Goal: Task Accomplishment & Management: Manage account settings

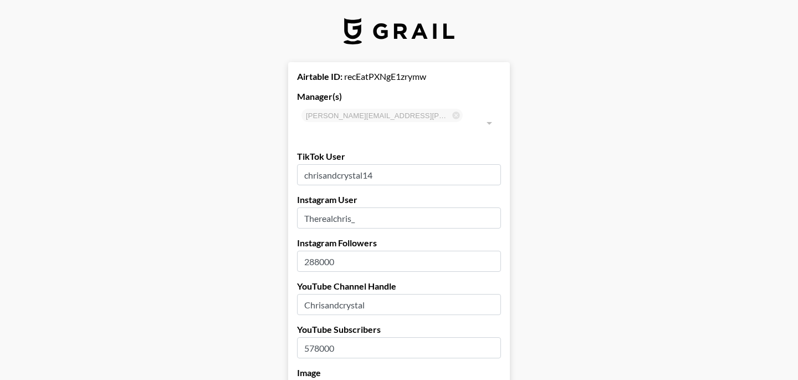
select select "USD"
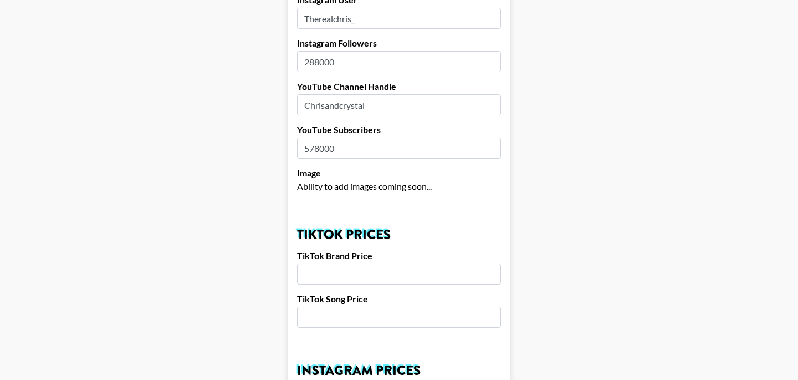
scroll to position [193, 0]
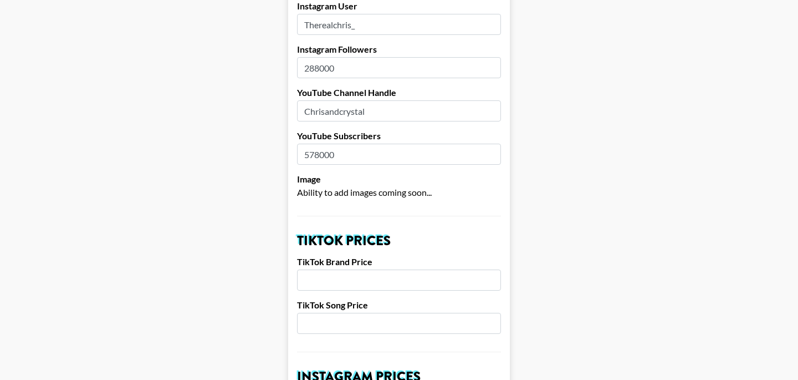
click at [327, 274] on input "number" at bounding box center [399, 279] width 204 height 21
type input "1"
type input "4000"
click at [338, 313] on input "number" at bounding box center [399, 323] width 204 height 21
type input "1000"
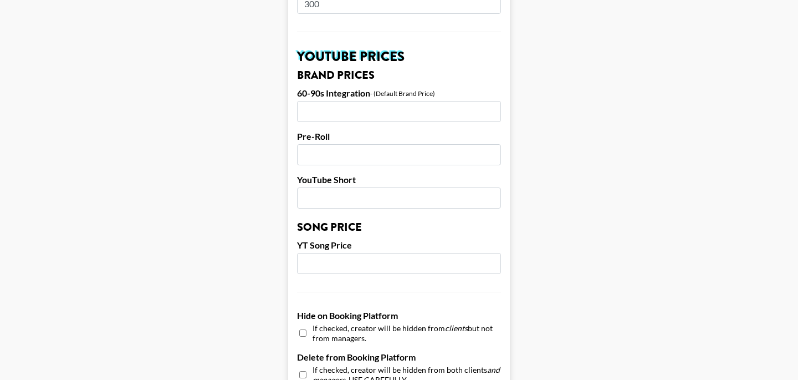
scroll to position [794, 0]
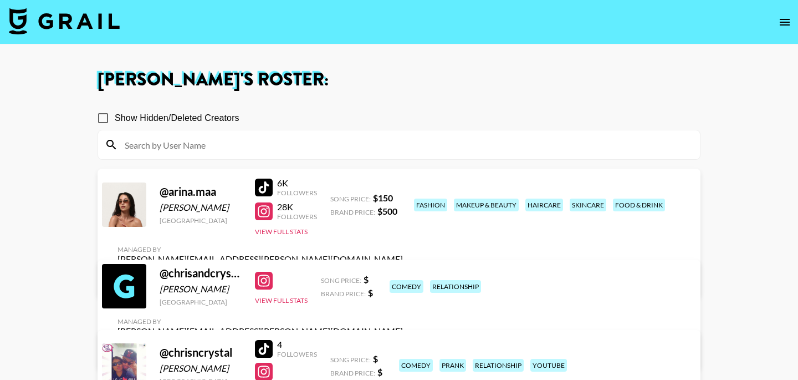
click at [785, 21] on icon "open drawer" at bounding box center [785, 22] width 10 height 7
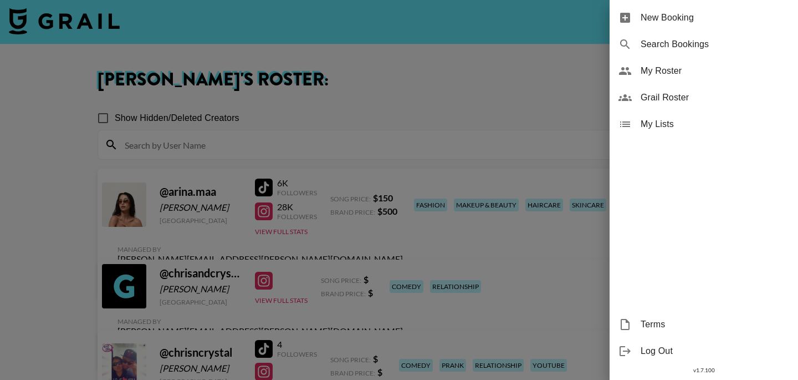
click at [682, 98] on span "Grail Roster" at bounding box center [715, 97] width 149 height 13
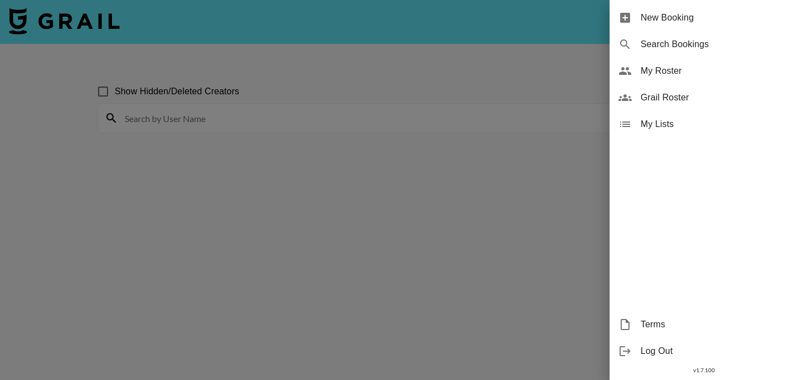
click at [180, 116] on div at bounding box center [399, 190] width 798 height 380
click at [710, 96] on span "Grail Roster" at bounding box center [715, 97] width 149 height 13
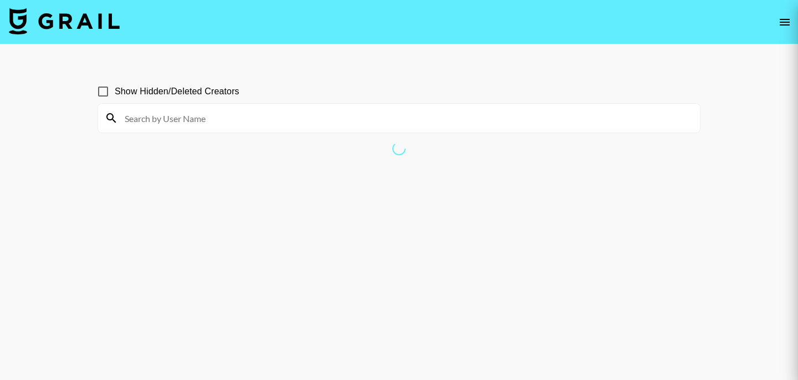
click at [255, 111] on div at bounding box center [399, 190] width 798 height 380
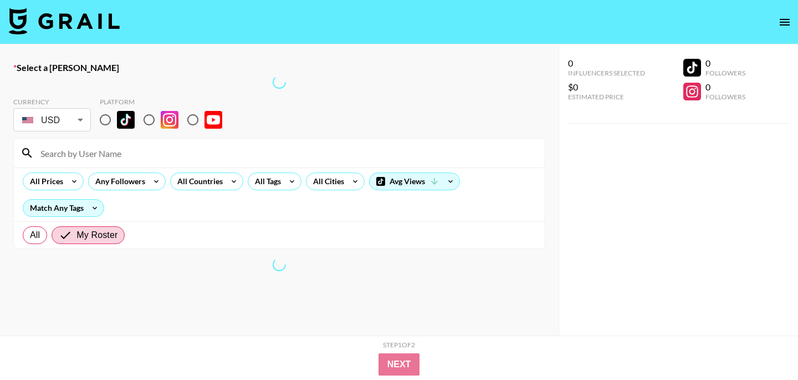
click at [781, 27] on icon "open drawer" at bounding box center [784, 22] width 13 height 13
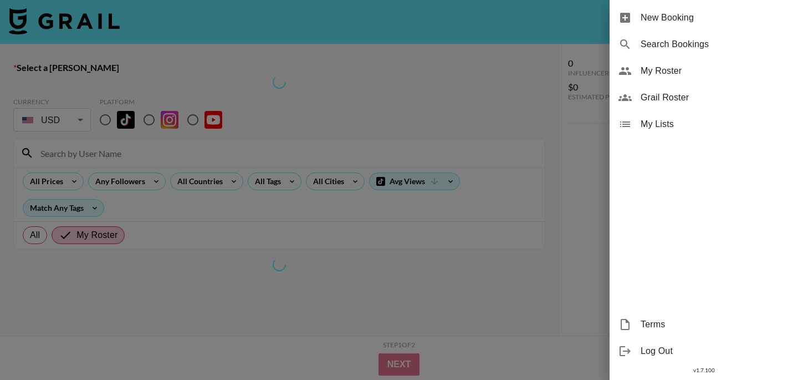
click at [658, 97] on span "Grail Roster" at bounding box center [715, 97] width 149 height 13
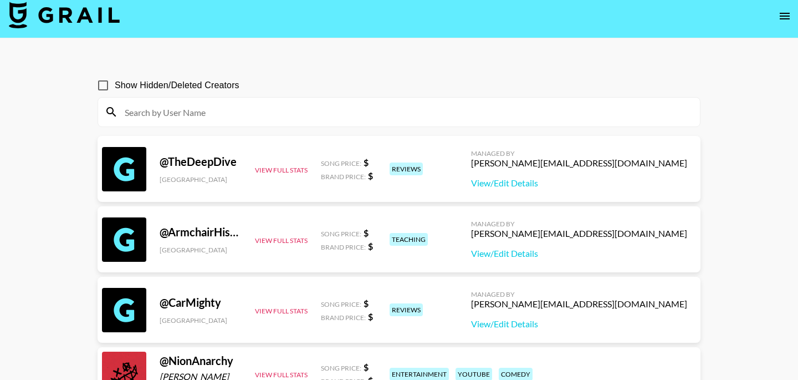
click at [245, 111] on input at bounding box center [405, 112] width 575 height 18
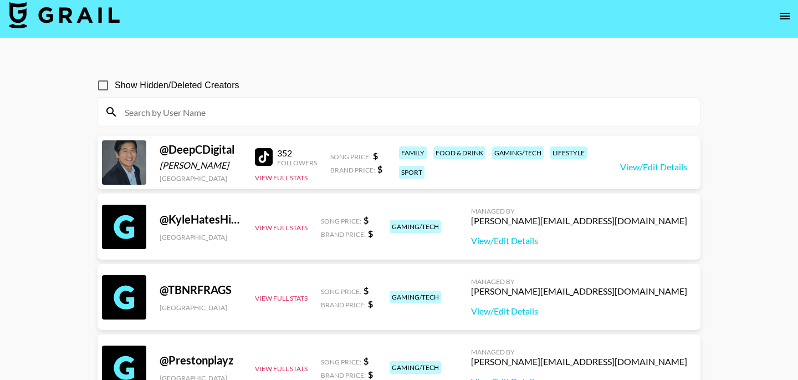
paste input "emowii"
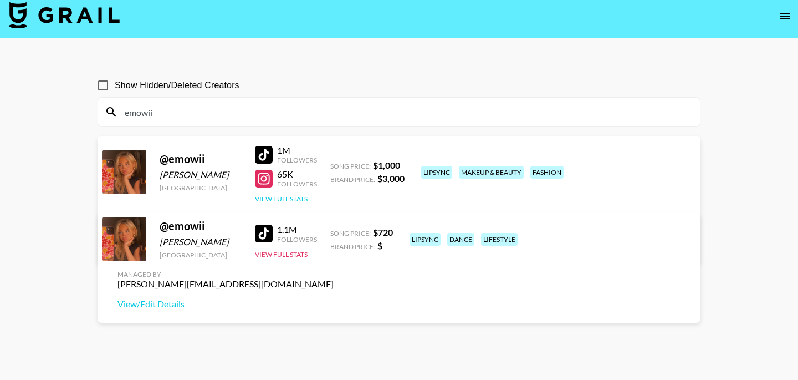
type input "emowii"
click at [291, 197] on button "View Full Stats" at bounding box center [281, 199] width 53 height 8
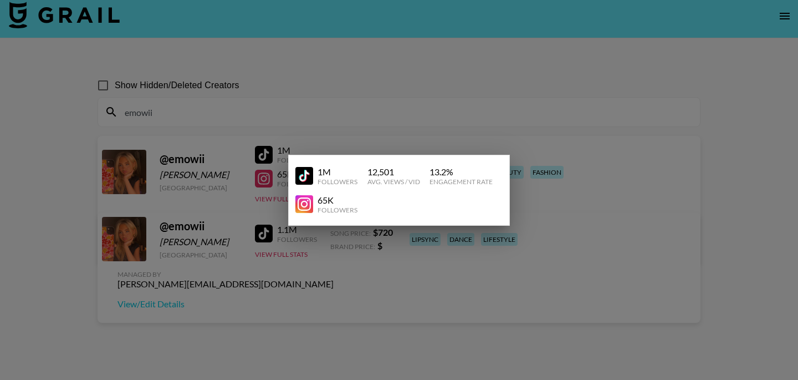
click at [397, 126] on div at bounding box center [399, 190] width 798 height 380
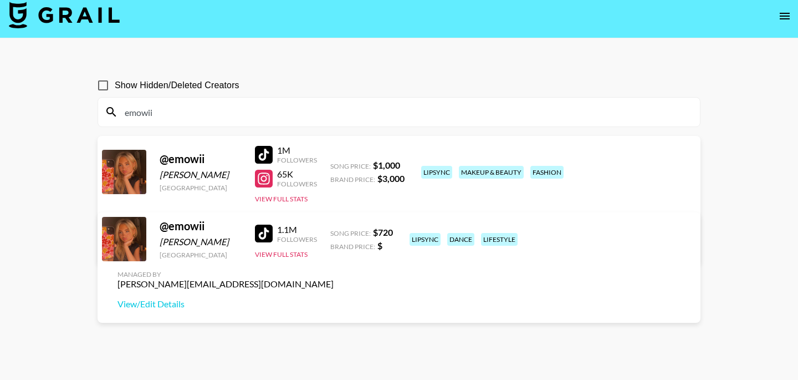
click at [403, 241] on link "View/Edit Details" at bounding box center [260, 246] width 285 height 11
click at [784, 21] on icon "open drawer" at bounding box center [784, 15] width 13 height 13
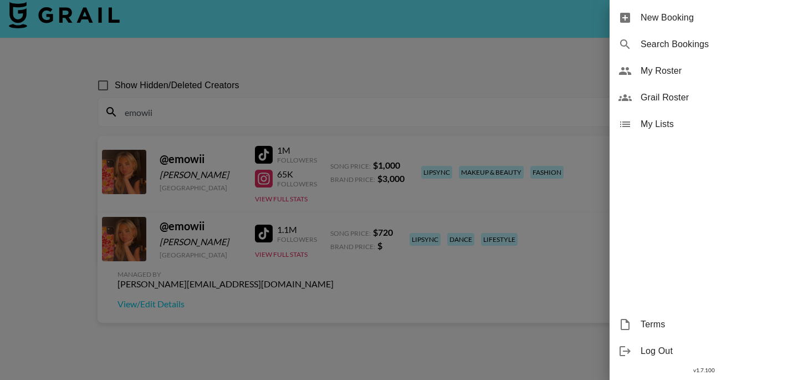
click at [699, 78] on div "My Roster" at bounding box center [704, 71] width 188 height 27
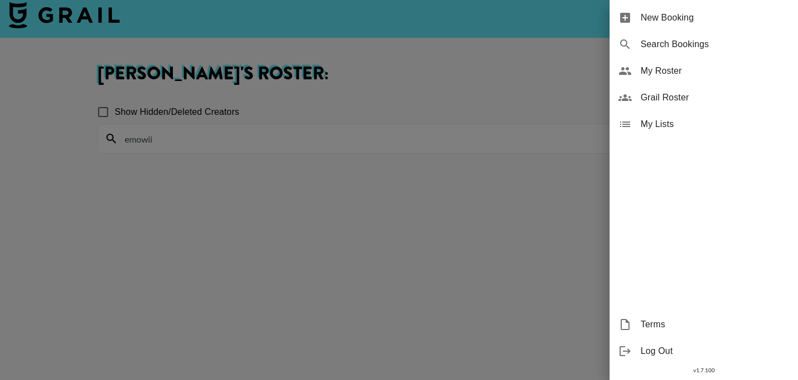
click at [231, 136] on div at bounding box center [399, 190] width 798 height 380
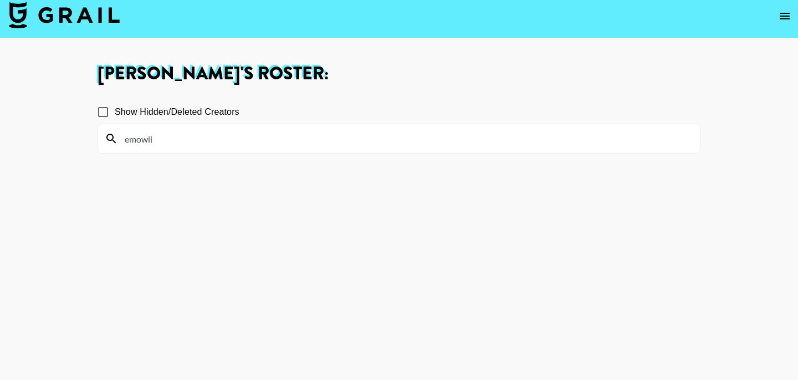
drag, startPoint x: 181, startPoint y: 139, endPoint x: 94, endPoint y: 137, distance: 86.5
click at [94, 137] on div "Bernadine Van Niekerk 's Roster: Show Hidden/Deleted Creators emowii" at bounding box center [399, 224] width 621 height 318
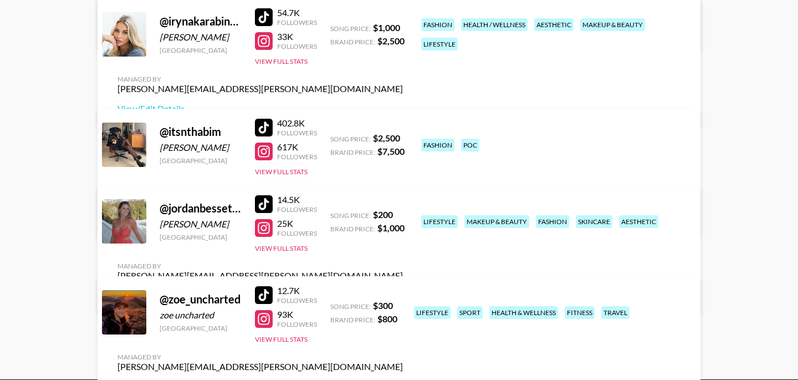
scroll to position [430, 0]
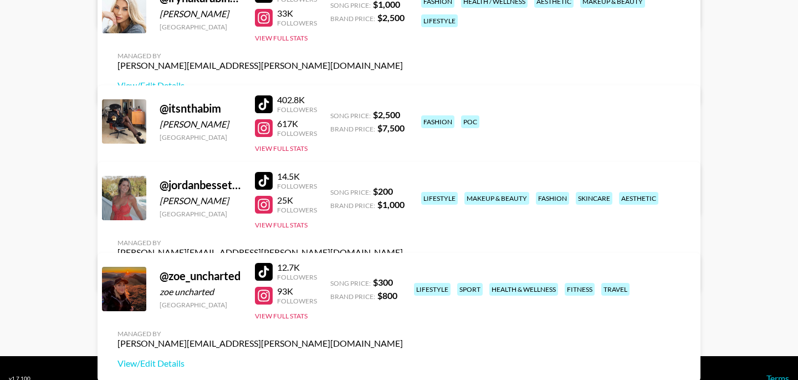
click at [403, 267] on link "View/Edit Details" at bounding box center [260, 272] width 285 height 11
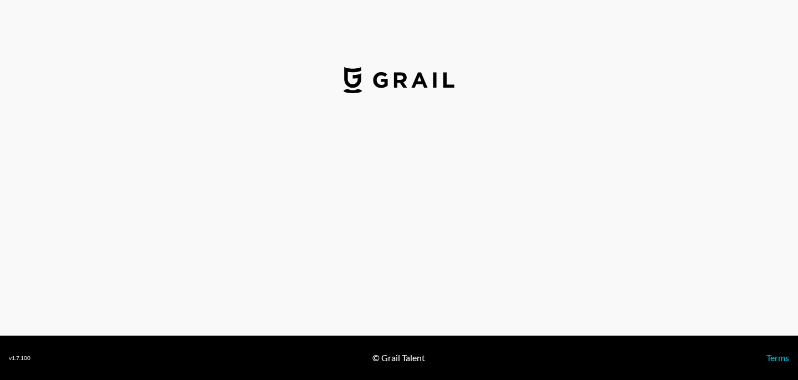
select select "USD"
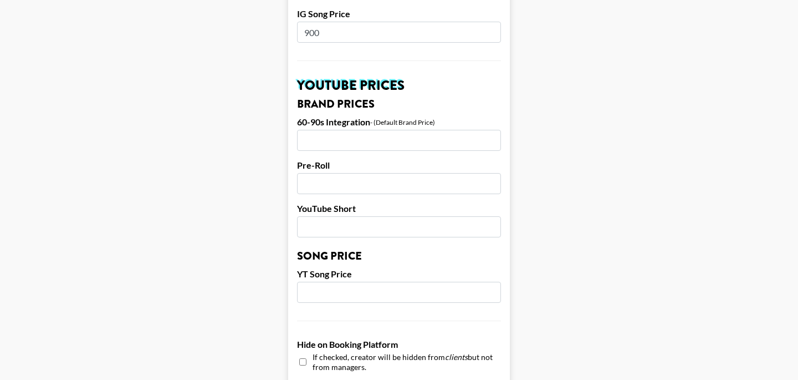
scroll to position [743, 0]
click at [319, 131] on input "number" at bounding box center [399, 141] width 204 height 21
type input "500"
click at [347, 174] on input "number" at bounding box center [399, 184] width 204 height 21
click at [339, 217] on input "number" at bounding box center [399, 227] width 204 height 21
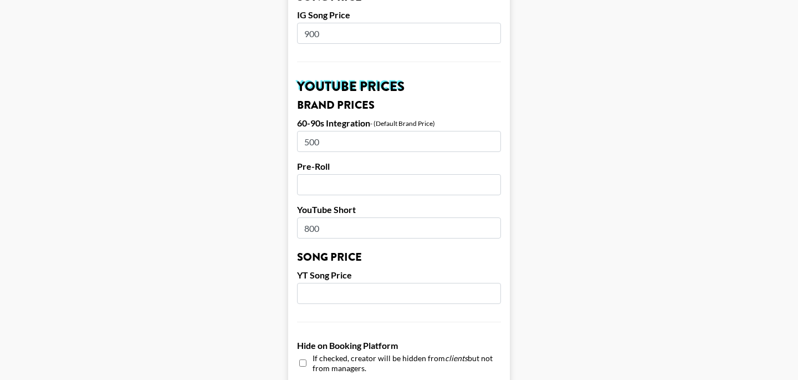
type input "800"
click at [352, 174] on input "number" at bounding box center [399, 184] width 204 height 21
drag, startPoint x: 297, startPoint y: 150, endPoint x: 333, endPoint y: 152, distance: 35.5
click at [333, 161] on label "Pre-Roll" at bounding box center [399, 166] width 204 height 11
copy label "Pre-Roll"
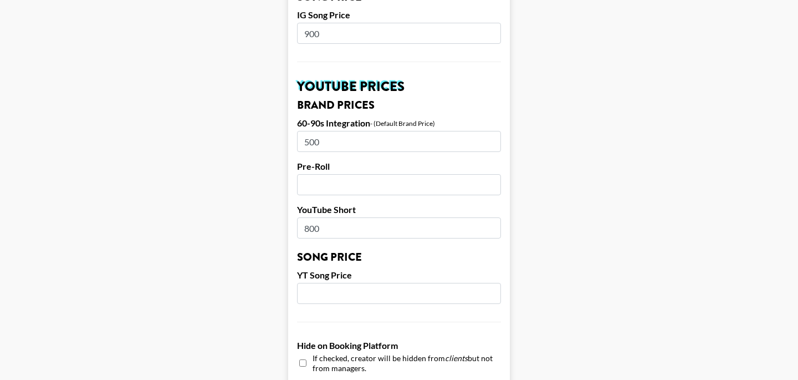
click at [315, 174] on input "number" at bounding box center [399, 184] width 204 height 21
type input "700"
click at [350, 283] on input "number" at bounding box center [399, 293] width 204 height 21
type input "800"
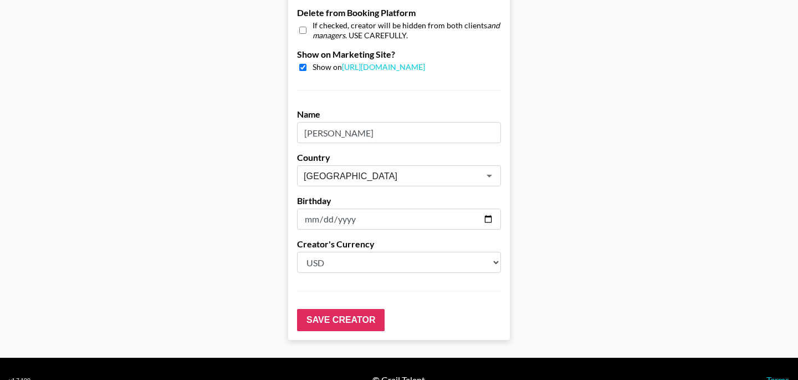
scroll to position [1117, 0]
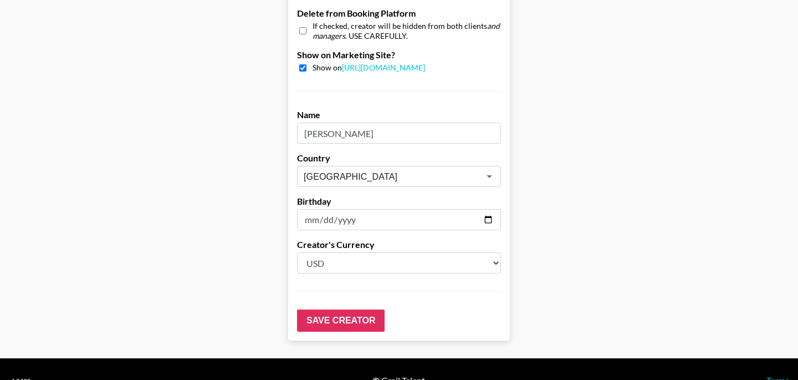
drag, startPoint x: 406, startPoint y: 119, endPoint x: 280, endPoint y: 119, distance: 125.8
type input "B"
type input "Chris & Christal"
click at [376, 309] on input "Save Creator" at bounding box center [341, 320] width 88 height 22
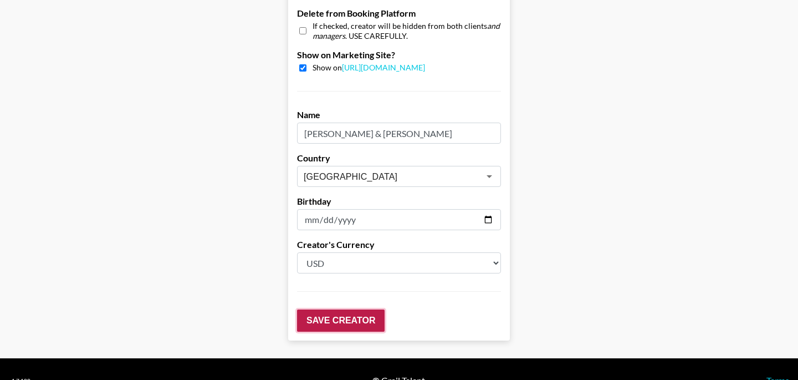
scroll to position [1153, 0]
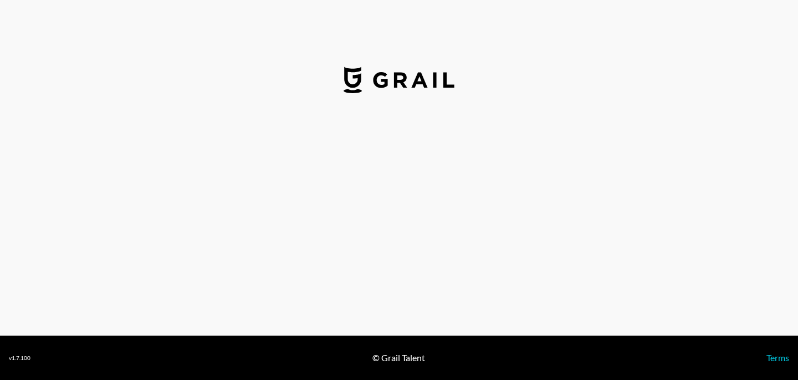
select select "USD"
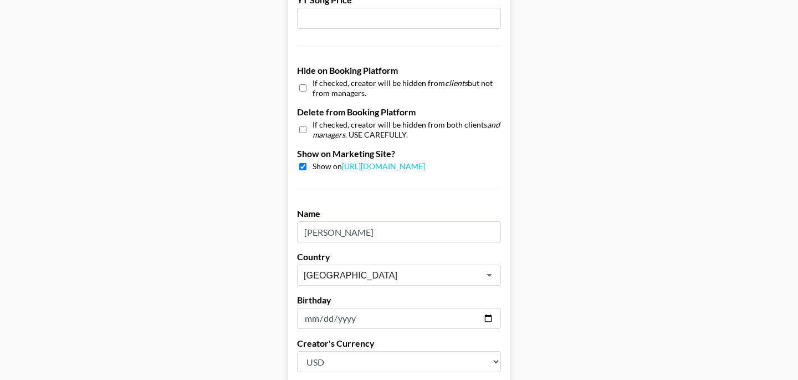
scroll to position [1009, 0]
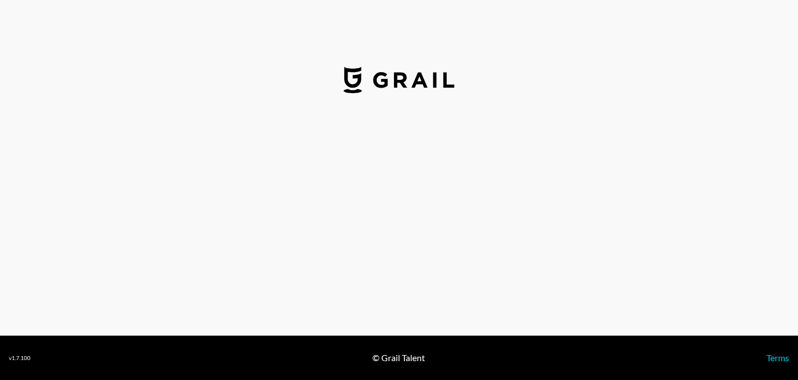
select select "USD"
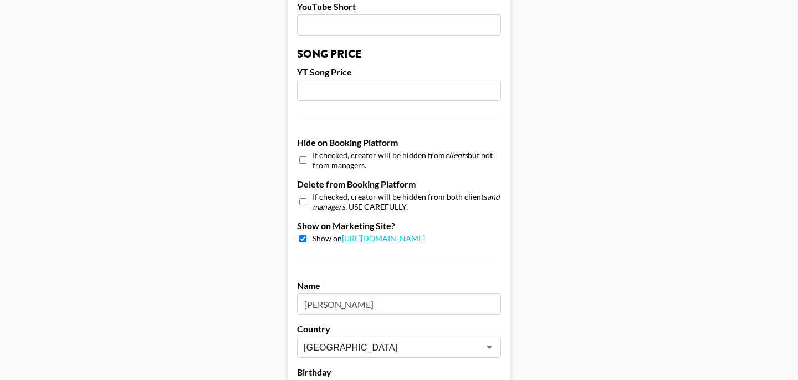
scroll to position [1124, 0]
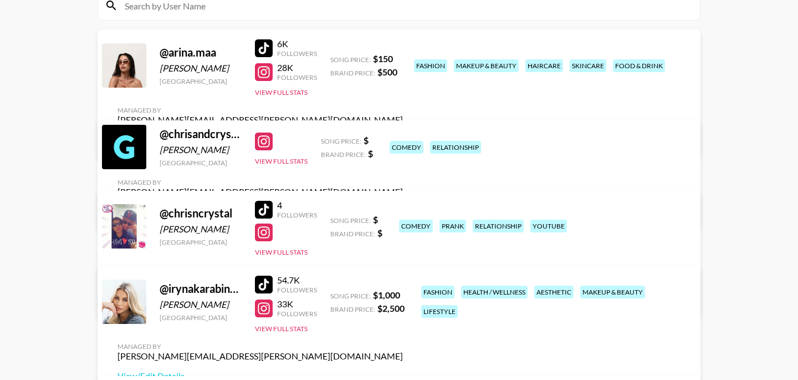
scroll to position [140, 0]
click at [403, 206] on link "View/Edit Details" at bounding box center [260, 211] width 285 height 11
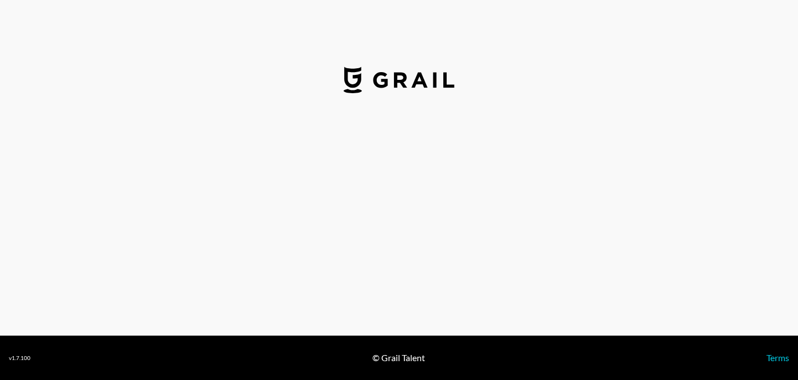
select select "USD"
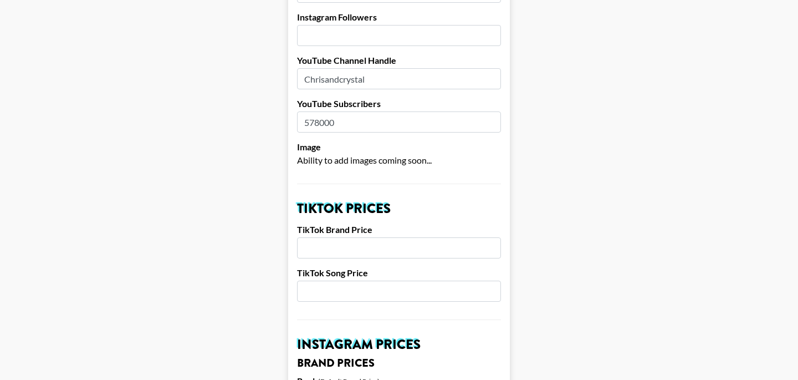
scroll to position [232, 0]
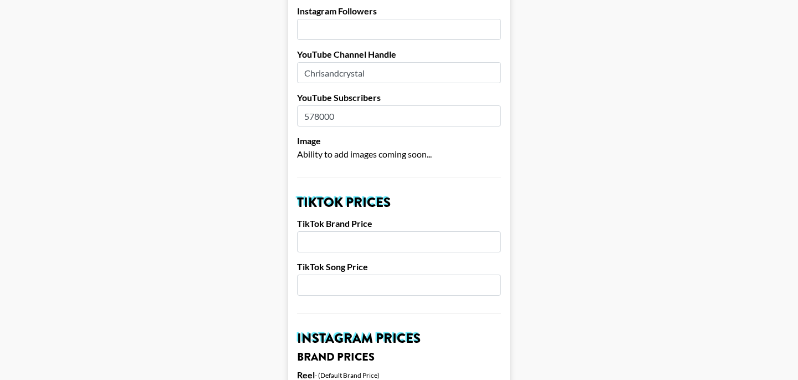
click at [339, 231] on input "number" at bounding box center [399, 241] width 204 height 21
type input "4000"
click at [349, 274] on input "number" at bounding box center [399, 284] width 204 height 21
type input "1000"
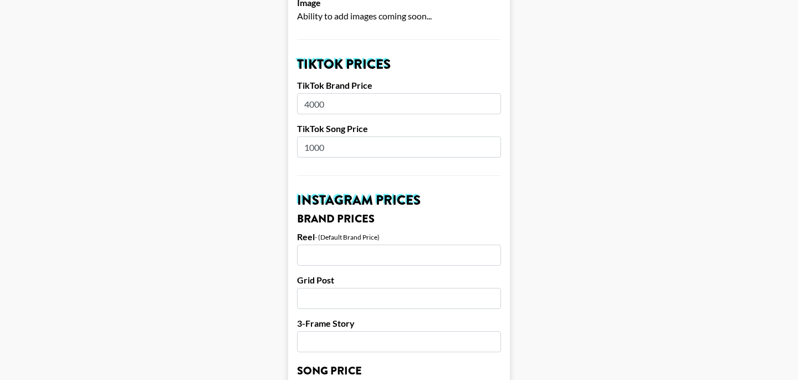
scroll to position [394, 0]
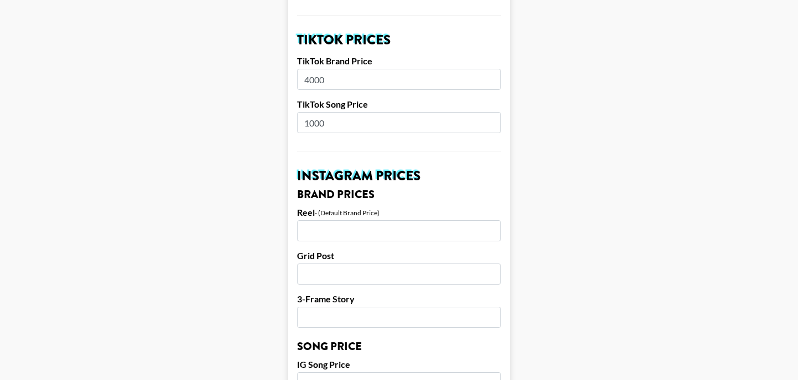
click at [320, 221] on input "number" at bounding box center [399, 230] width 204 height 21
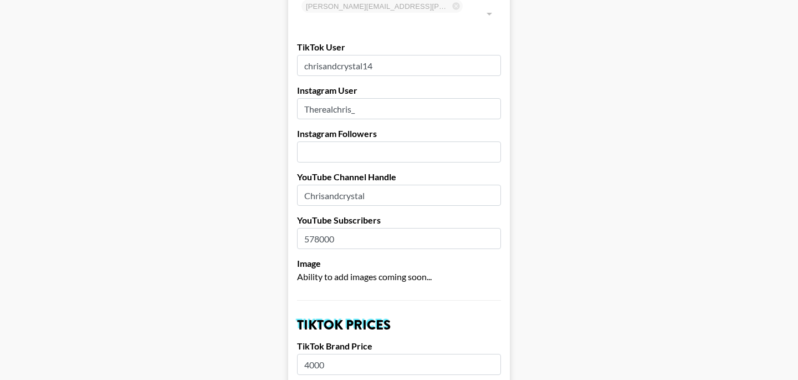
scroll to position [123, 0]
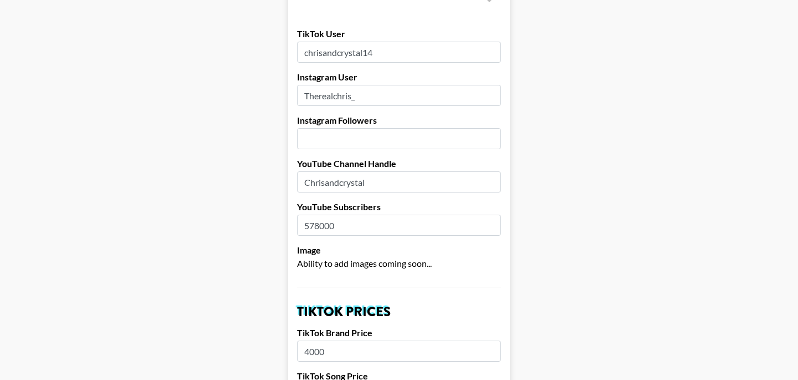
click at [323, 128] on input "number" at bounding box center [399, 138] width 204 height 21
type input "288000"
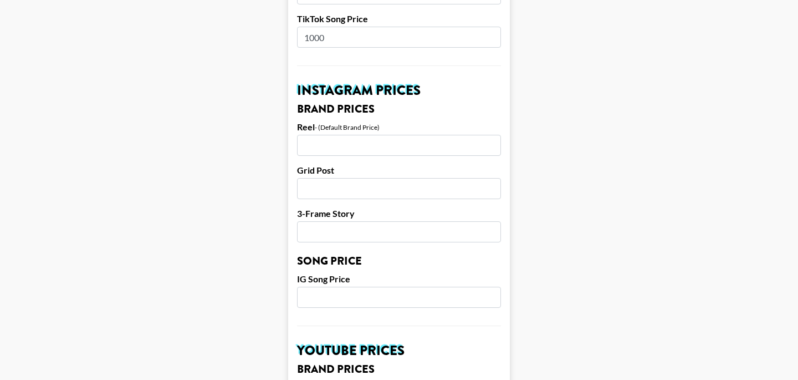
scroll to position [479, 0]
click at [323, 135] on input "number" at bounding box center [399, 145] width 204 height 21
type input "5000"
click at [323, 179] on input "number" at bounding box center [399, 189] width 204 height 21
type input "4000"
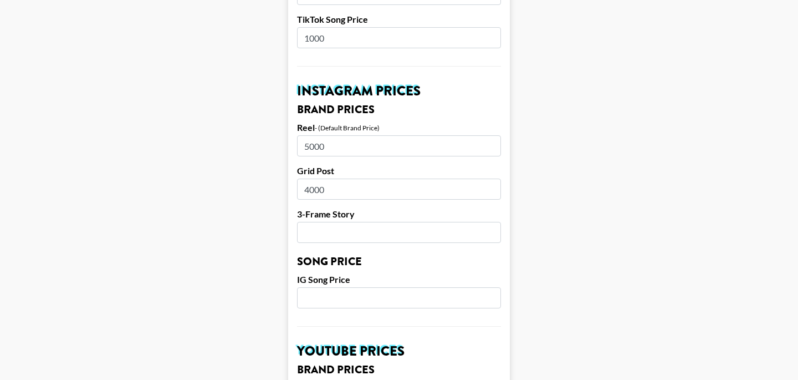
click at [329, 222] on input "number" at bounding box center [399, 232] width 204 height 21
type input "3500"
click at [331, 287] on input "number" at bounding box center [399, 297] width 204 height 21
type input "300"
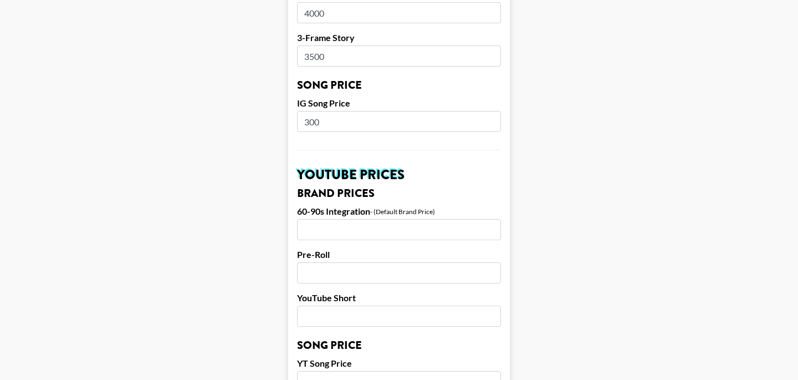
scroll to position [656, 0]
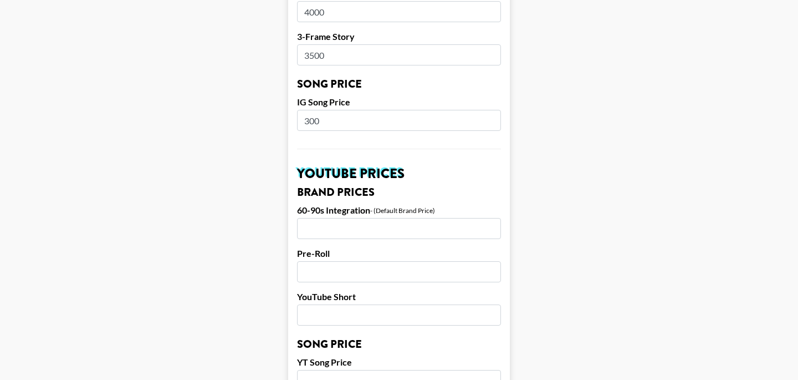
click at [327, 218] on input "number" at bounding box center [399, 228] width 204 height 21
type input "500"
click at [340, 261] on input "number" at bounding box center [399, 271] width 204 height 21
type input "700"
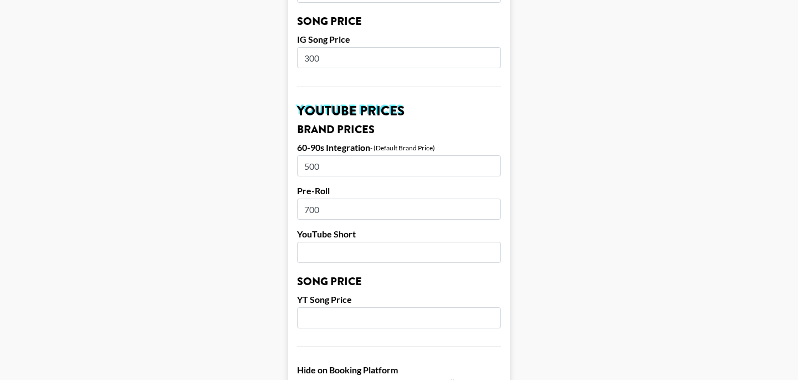
scroll to position [730, 0]
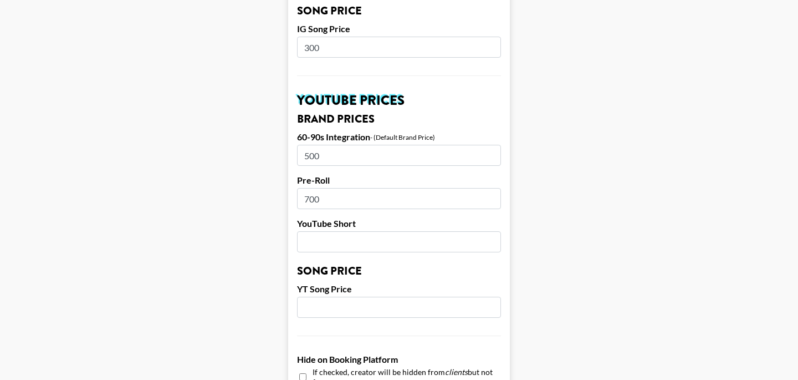
click at [337, 231] on input "number" at bounding box center [399, 241] width 204 height 21
type input "800"
click at [353, 297] on input "number" at bounding box center [399, 307] width 204 height 21
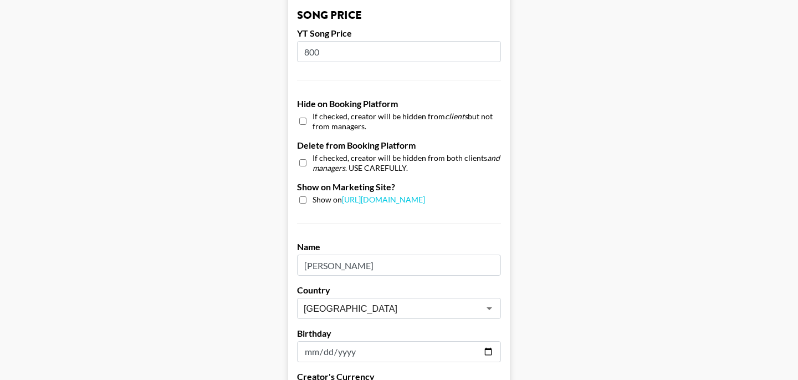
scroll to position [1011, 0]
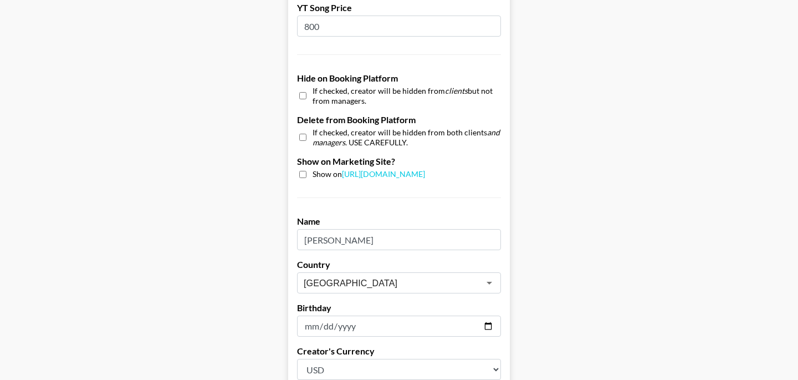
type input "800"
click at [304, 171] on input "checkbox" at bounding box center [302, 174] width 7 height 7
checkbox input "true"
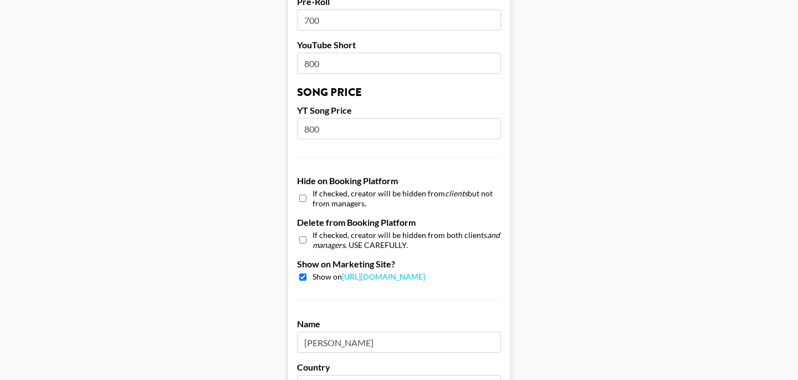
scroll to position [1124, 0]
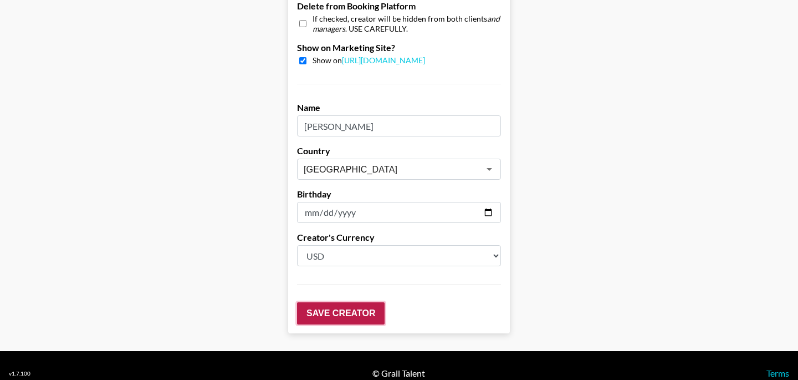
click at [369, 302] on input "Save Creator" at bounding box center [341, 313] width 88 height 22
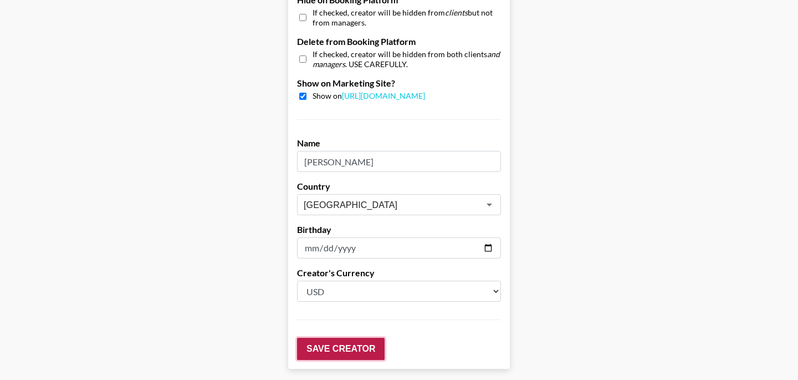
scroll to position [1160, 0]
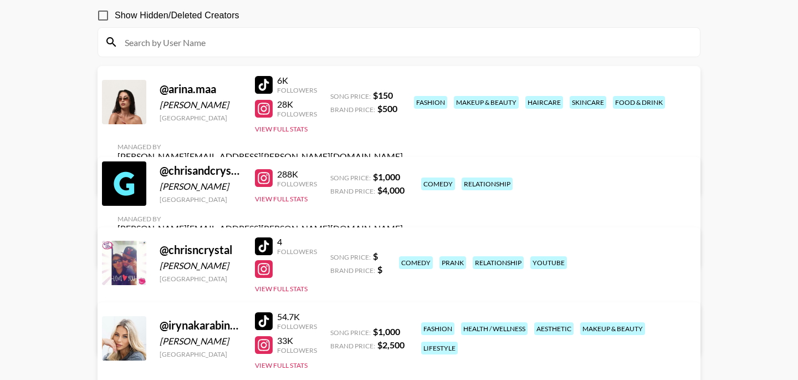
scroll to position [113, 0]
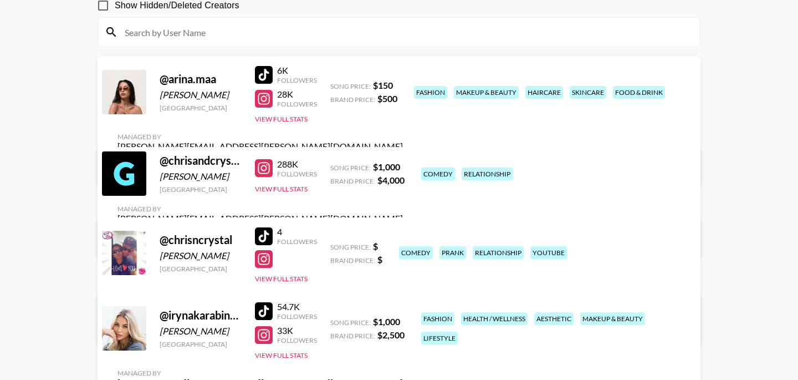
click at [403, 233] on link "View/Edit Details" at bounding box center [260, 238] width 285 height 11
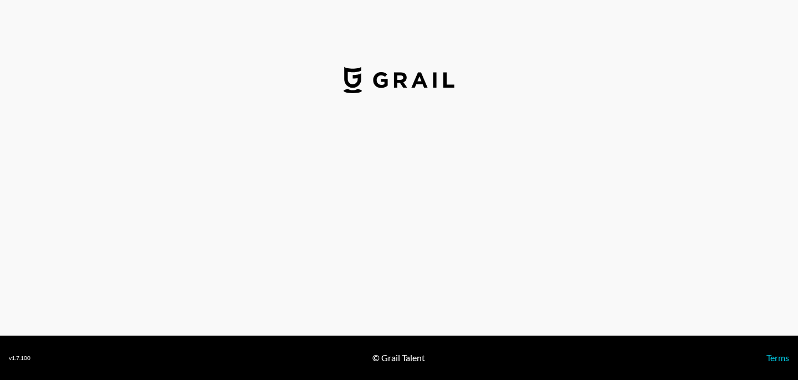
select select "USD"
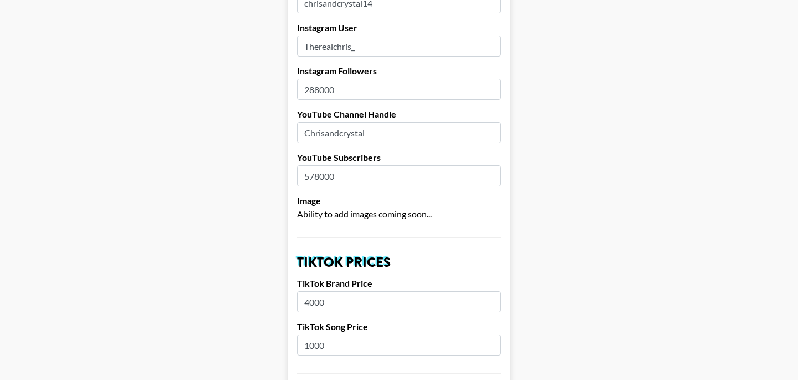
scroll to position [224, 0]
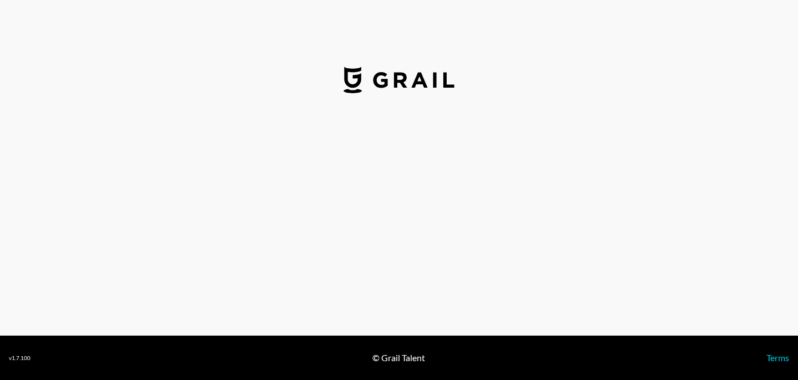
select select "USD"
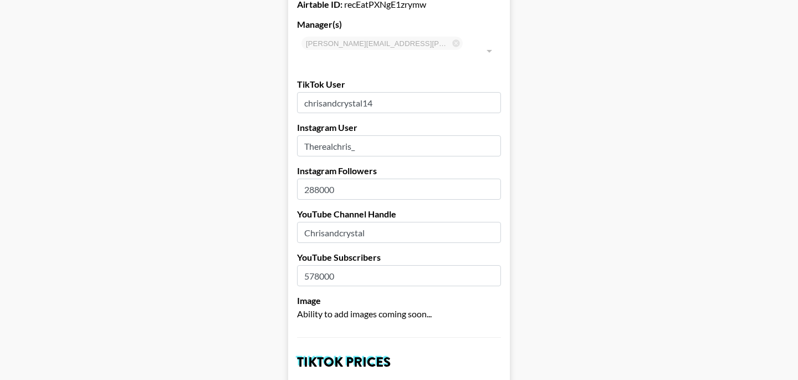
scroll to position [73, 0]
drag, startPoint x: 380, startPoint y: 87, endPoint x: 287, endPoint y: 84, distance: 93.2
paste input "n"
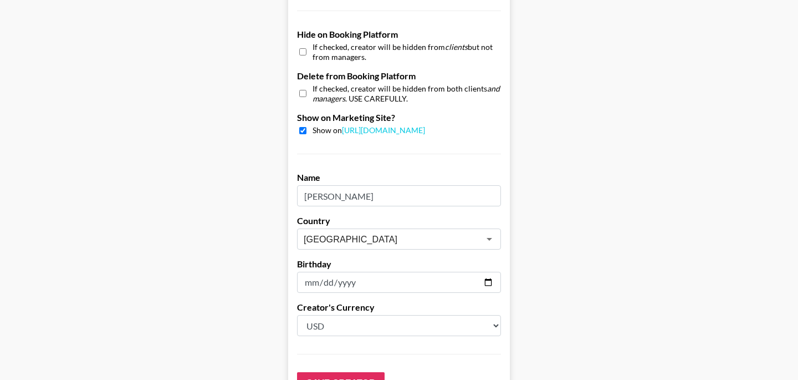
scroll to position [1124, 0]
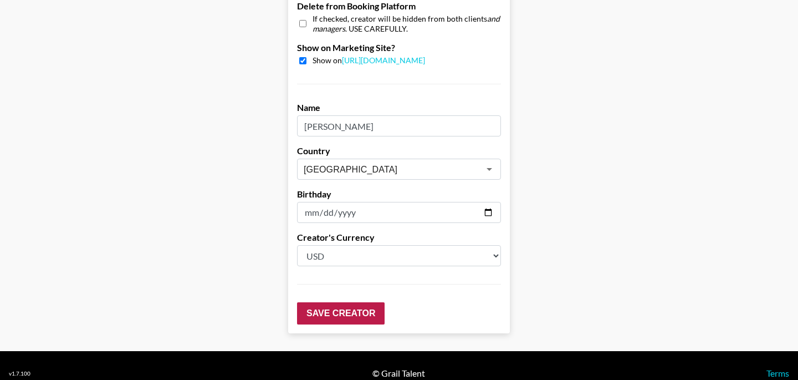
type input "chrisncrystal14"
click at [345, 302] on input "Save Creator" at bounding box center [341, 313] width 88 height 22
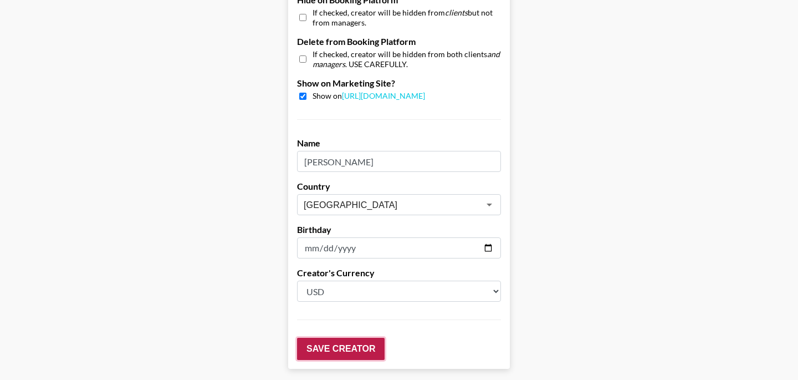
scroll to position [1160, 0]
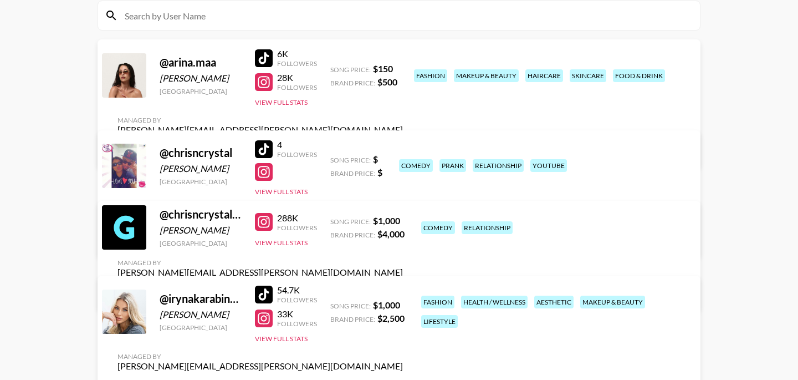
scroll to position [131, 0]
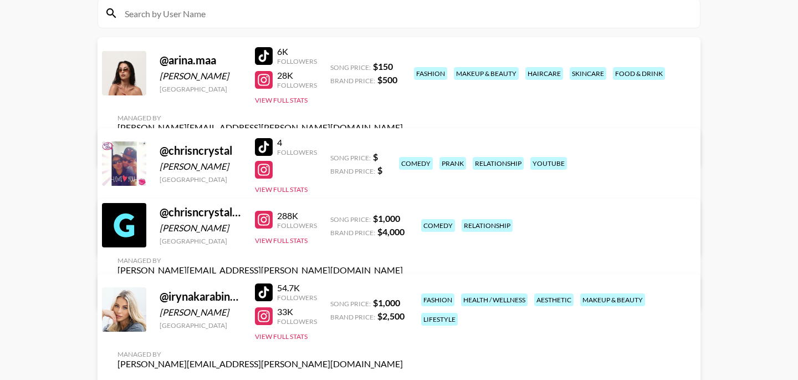
click at [403, 231] on link "View/Edit Details" at bounding box center [260, 236] width 285 height 11
click at [403, 284] on link "View/Edit Details" at bounding box center [260, 289] width 285 height 11
click at [403, 231] on link "View/Edit Details" at bounding box center [260, 236] width 285 height 11
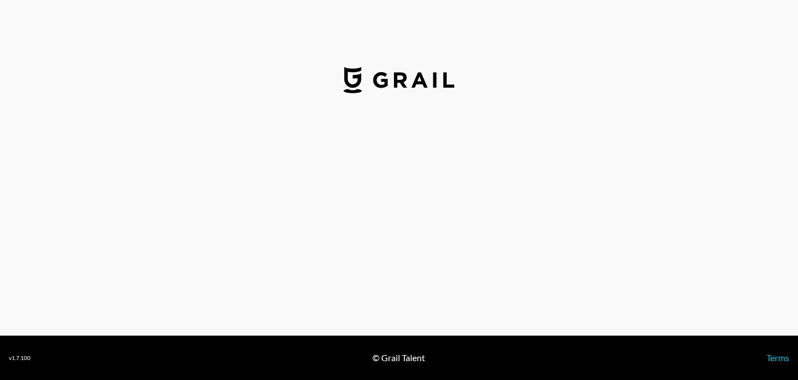
select select "USD"
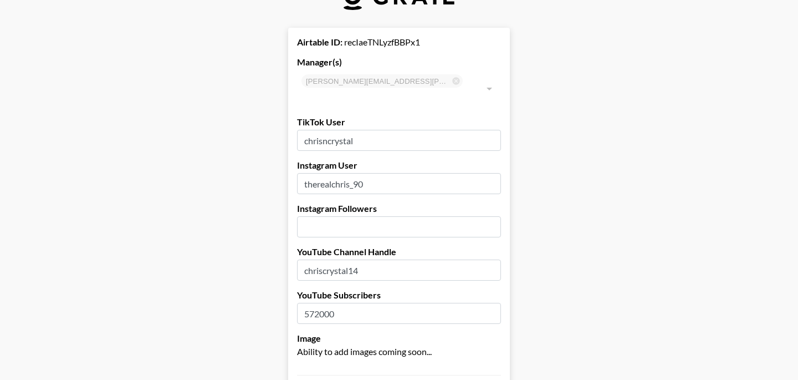
scroll to position [76, 0]
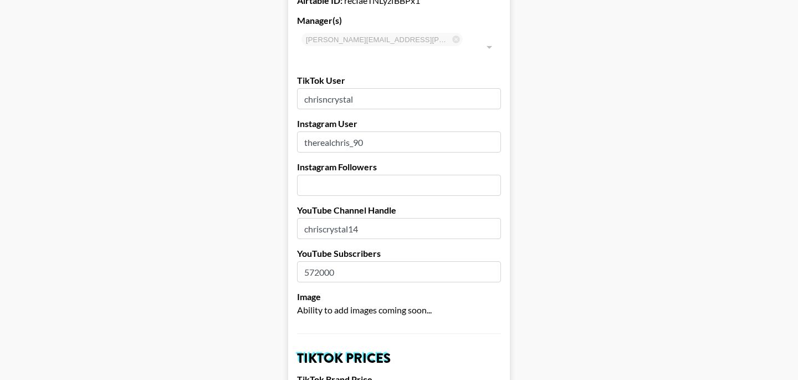
click at [379, 175] on input "number" at bounding box center [399, 185] width 204 height 21
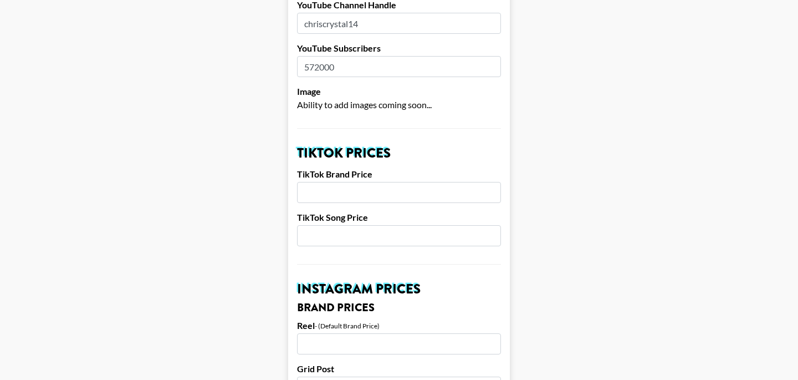
scroll to position [281, 0]
type input "288000"
click at [368, 184] on input "number" at bounding box center [399, 192] width 204 height 21
type input "4000"
click at [389, 228] on input "number" at bounding box center [399, 236] width 204 height 21
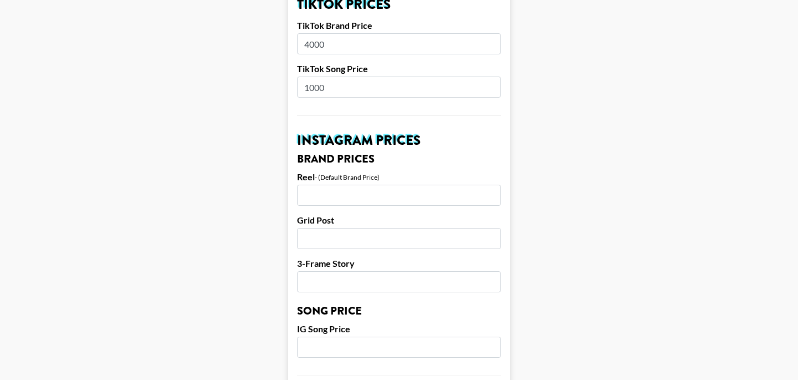
scroll to position [448, 0]
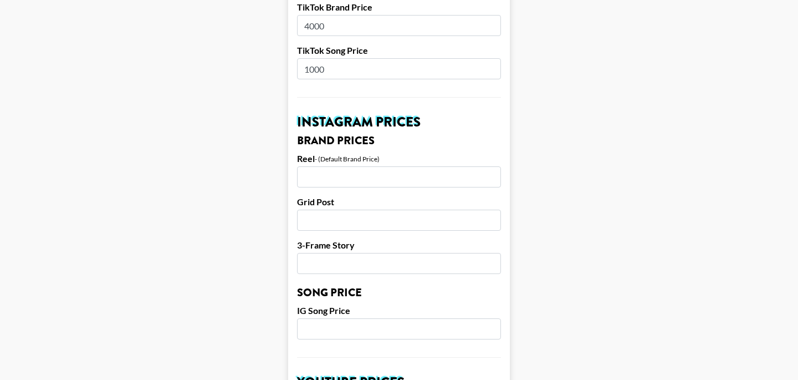
type input "1000"
click at [339, 166] on input "number" at bounding box center [399, 176] width 204 height 21
type input "5000"
click at [348, 210] on input "number" at bounding box center [399, 220] width 204 height 21
type input "4000"
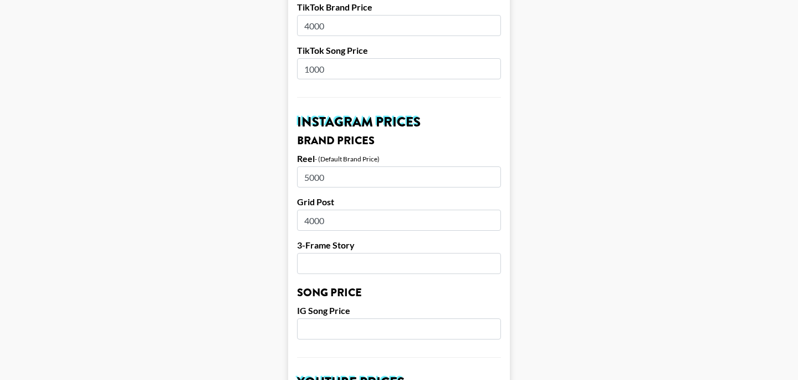
click at [357, 253] on input "number" at bounding box center [399, 263] width 204 height 21
type input "3500"
click at [371, 318] on input "number" at bounding box center [399, 328] width 204 height 21
type input "300"
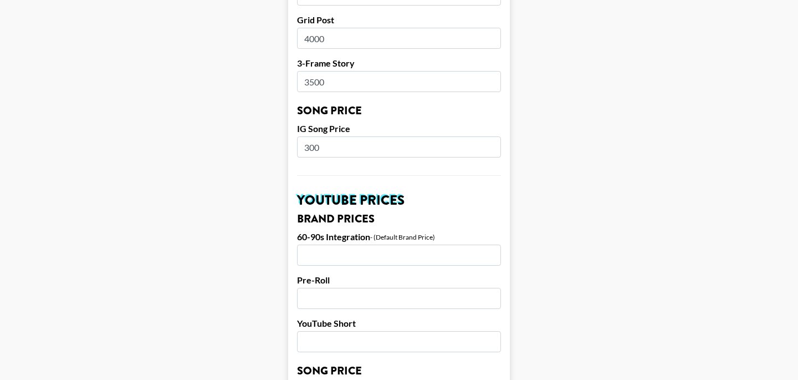
scroll to position [641, 0]
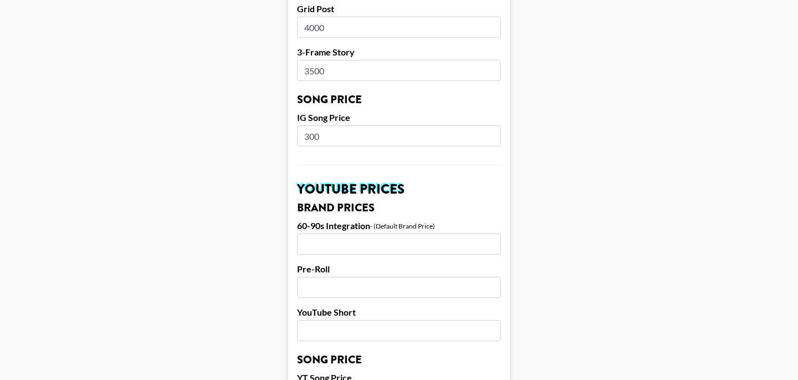
click at [324, 233] on input "number" at bounding box center [399, 243] width 204 height 21
type input "500"
click at [338, 277] on input "number" at bounding box center [399, 287] width 204 height 21
type input "700"
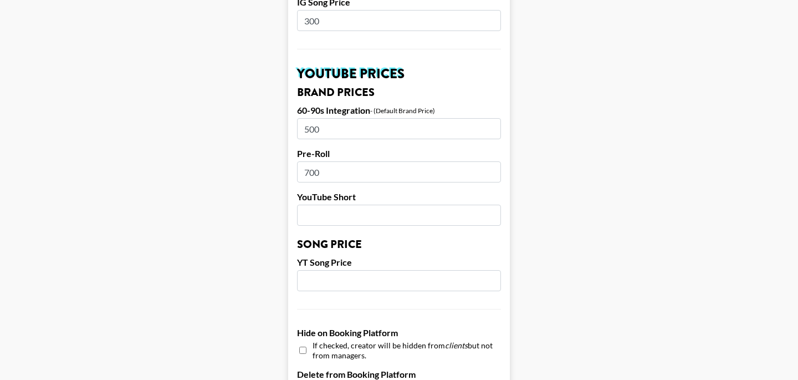
scroll to position [757, 0]
click at [330, 204] on input "number" at bounding box center [399, 214] width 204 height 21
type input "800"
click at [357, 269] on input "number" at bounding box center [399, 279] width 204 height 21
type input "800"
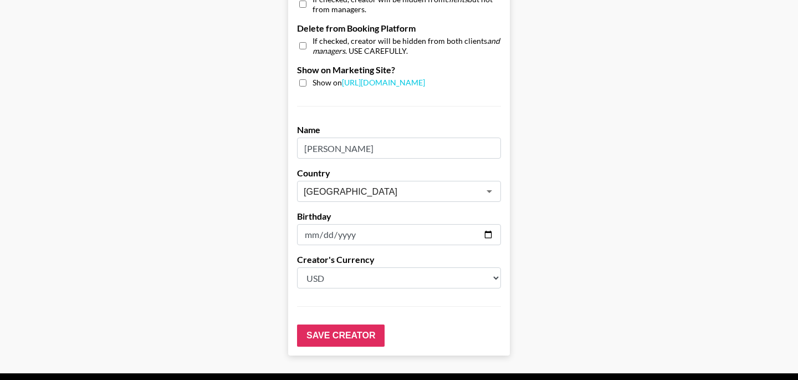
scroll to position [1124, 0]
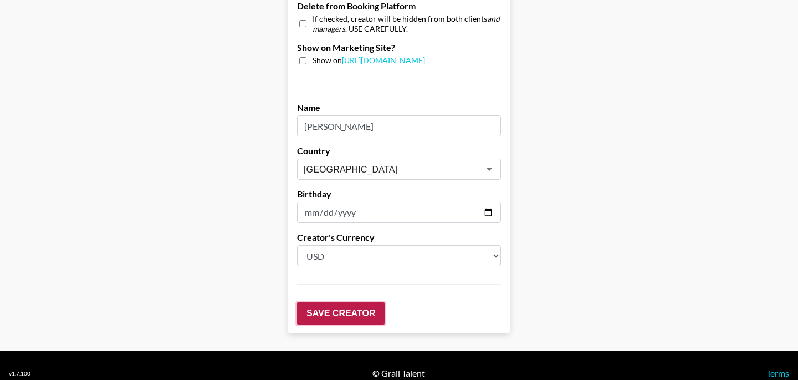
click at [361, 303] on input "Save Creator" at bounding box center [341, 313] width 88 height 22
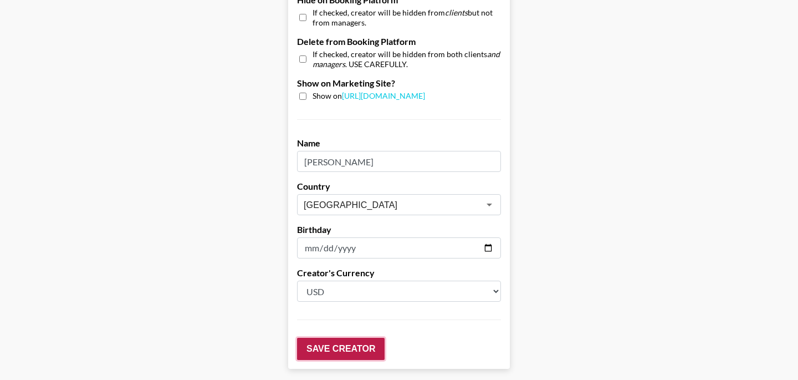
scroll to position [1160, 0]
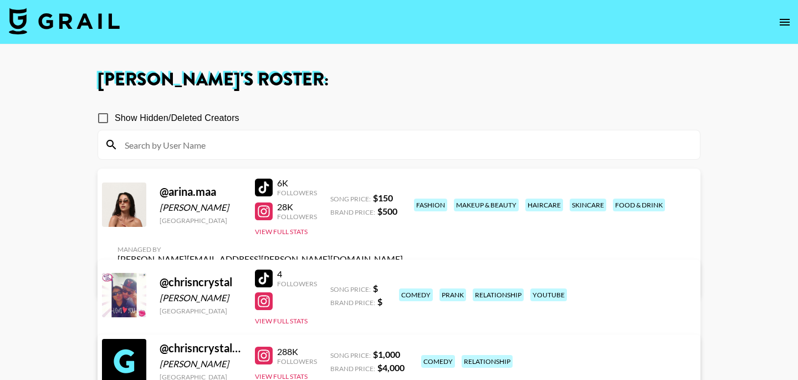
scroll to position [78, 0]
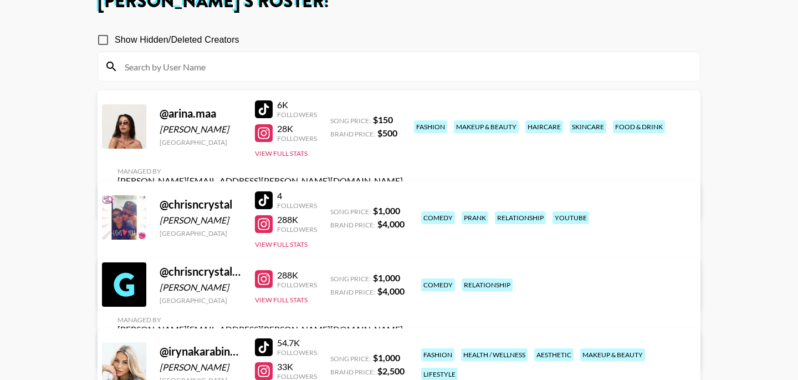
click at [403, 286] on link "View/Edit Details" at bounding box center [260, 291] width 285 height 11
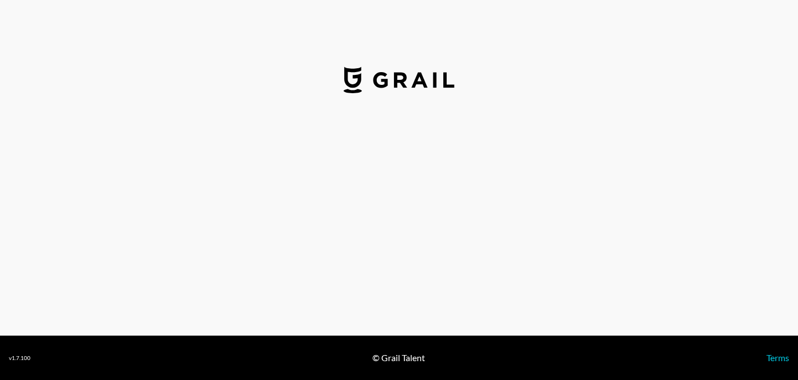
select select "USD"
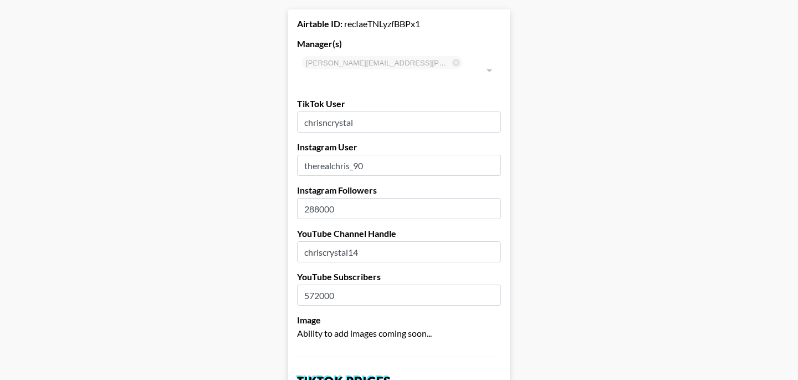
scroll to position [54, 0]
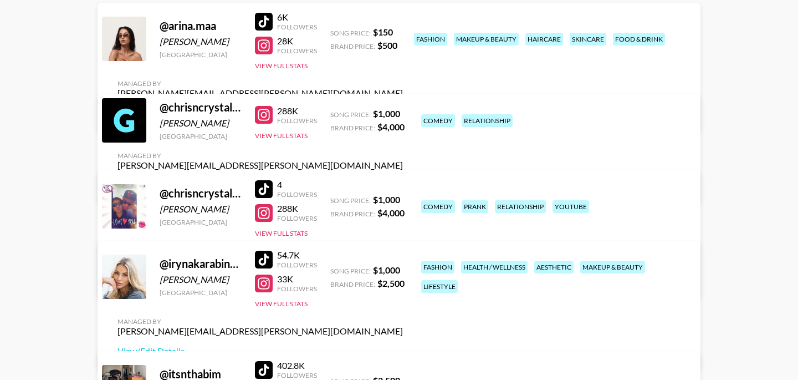
scroll to position [165, 0]
click at [403, 180] on link "View/Edit Details" at bounding box center [260, 185] width 285 height 11
click at [403, 276] on link "View/Edit Details" at bounding box center [260, 281] width 285 height 11
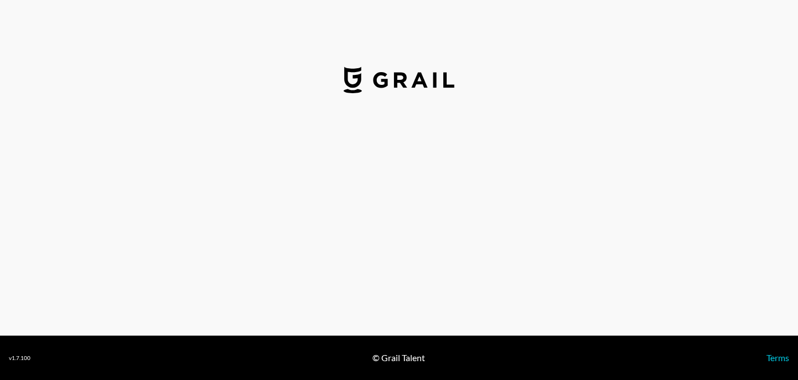
select select "USD"
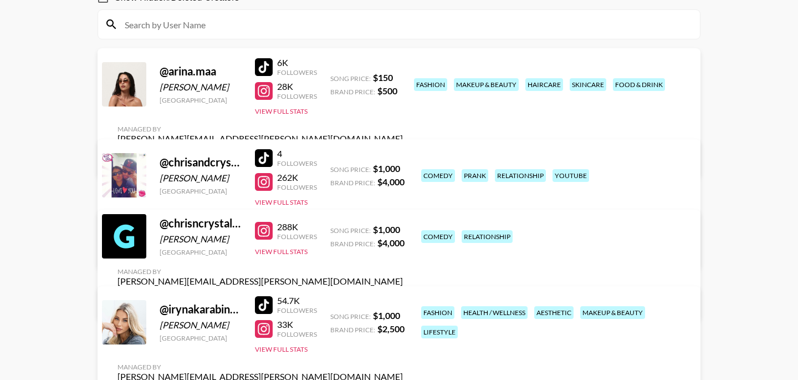
scroll to position [125, 0]
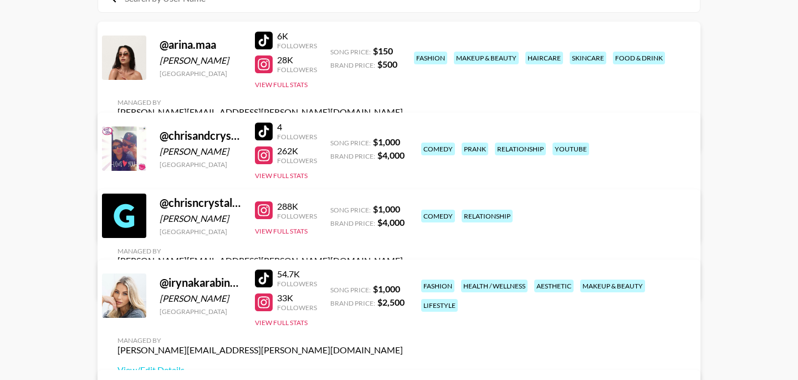
scroll to position [146, 0]
